Goal: Task Accomplishment & Management: Manage account settings

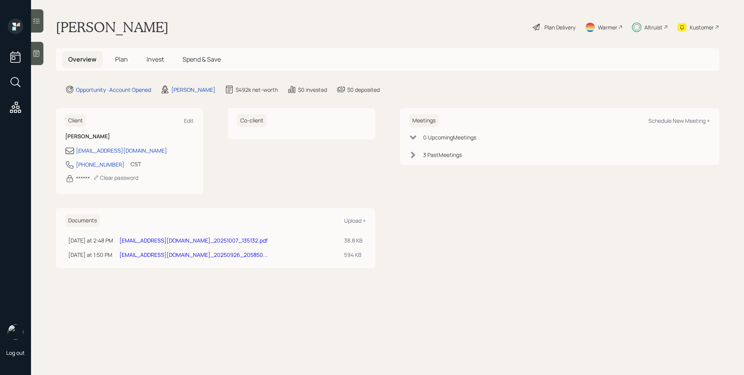
click at [126, 60] on span "Plan" at bounding box center [121, 59] width 13 height 9
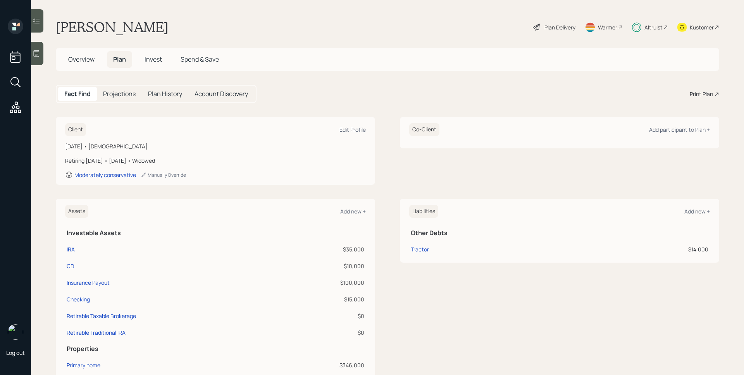
click at [158, 55] on span "Invest" at bounding box center [152, 59] width 17 height 9
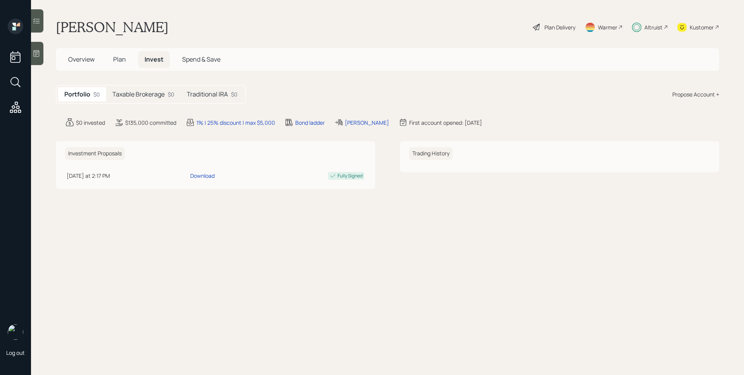
click at [146, 91] on h5 "Taxable Brokerage" at bounding box center [138, 94] width 52 height 7
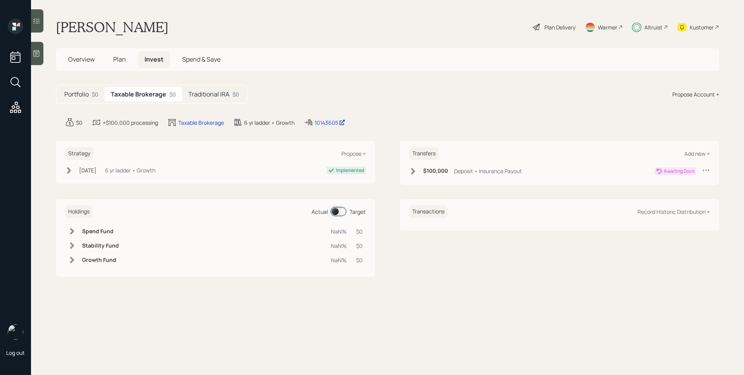
click at [460, 170] on div "Deposit • Insurance Payout" at bounding box center [488, 171] width 68 height 8
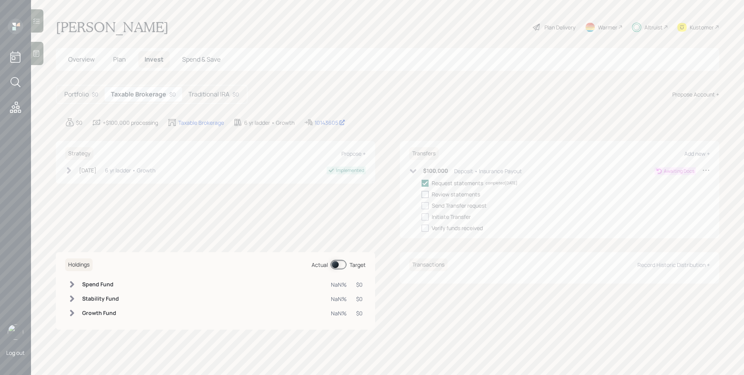
click at [425, 197] on div at bounding box center [424, 194] width 7 height 7
click at [421, 194] on input "checkbox" at bounding box center [421, 194] width 0 height 0
checkbox input "true"
